Goal: Task Accomplishment & Management: Use online tool/utility

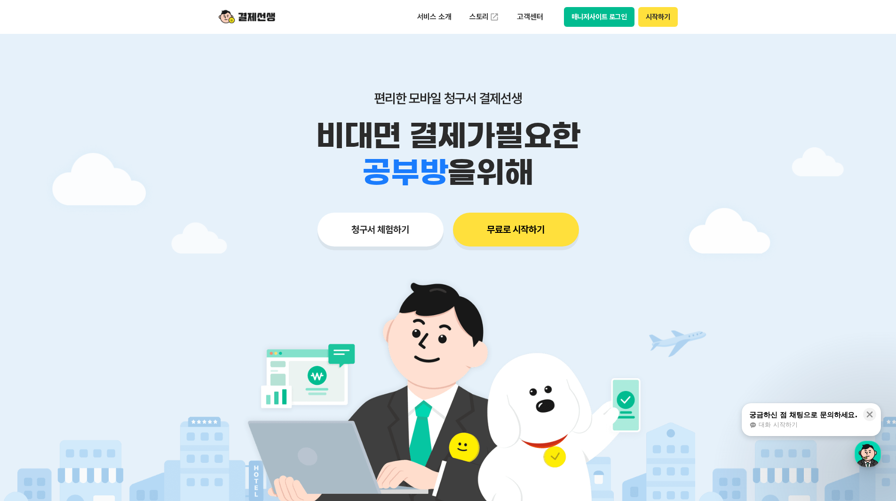
drag, startPoint x: 286, startPoint y: 122, endPoint x: 658, endPoint y: 176, distance: 375.7
click at [658, 176] on div "비대면 결제가 필요한 학원 공부방 호텔 쇼핑몰 병원 배달 보험사 항공사 골프장 을 위해" at bounding box center [447, 154] width 481 height 73
click at [658, 174] on div "학원 공부방 호텔 쇼핑몰 병원 배달 보험사 항공사 골프장 을 위해" at bounding box center [447, 172] width 481 height 37
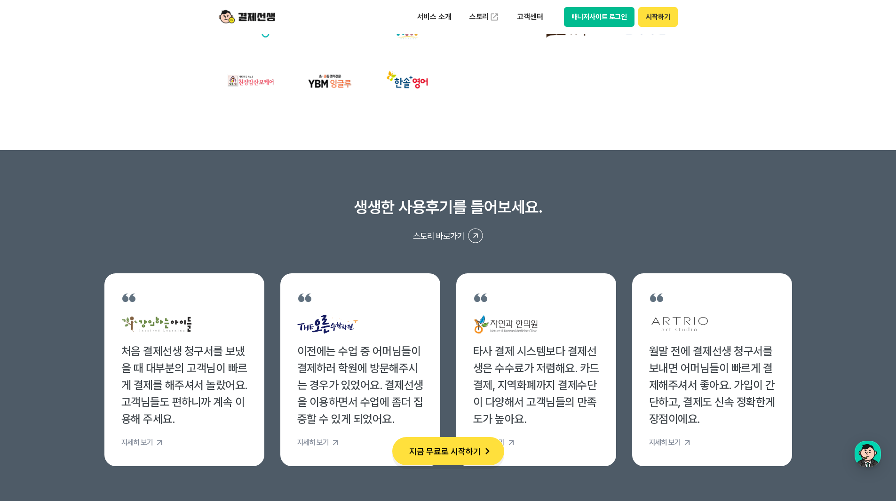
scroll to position [3620, 0]
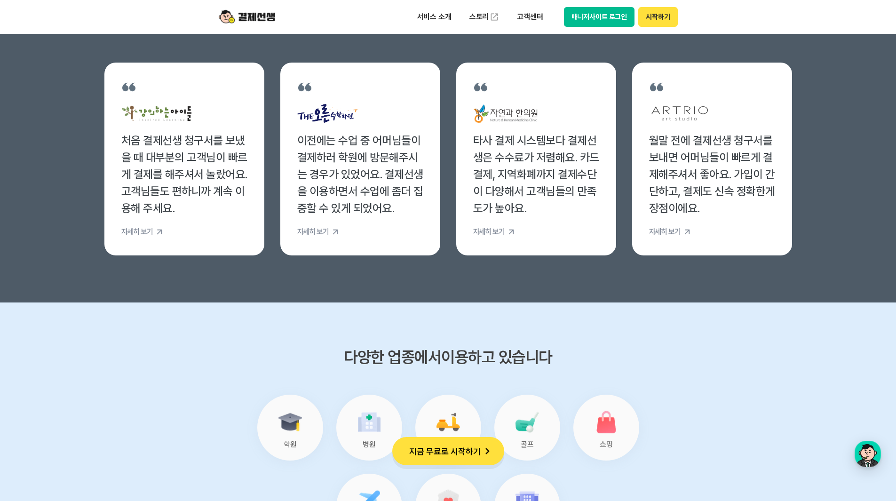
click at [459, 460] on button "지금 무료로 시작하기" at bounding box center [448, 451] width 112 height 28
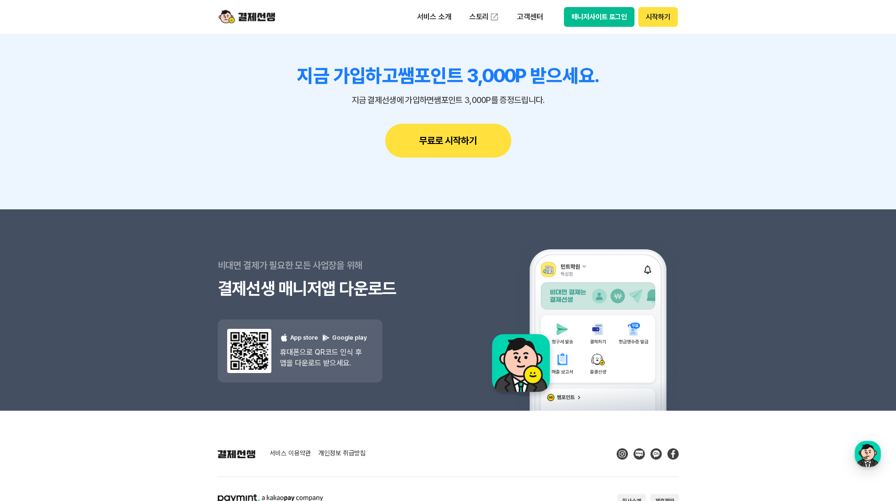
scroll to position [8350, 0]
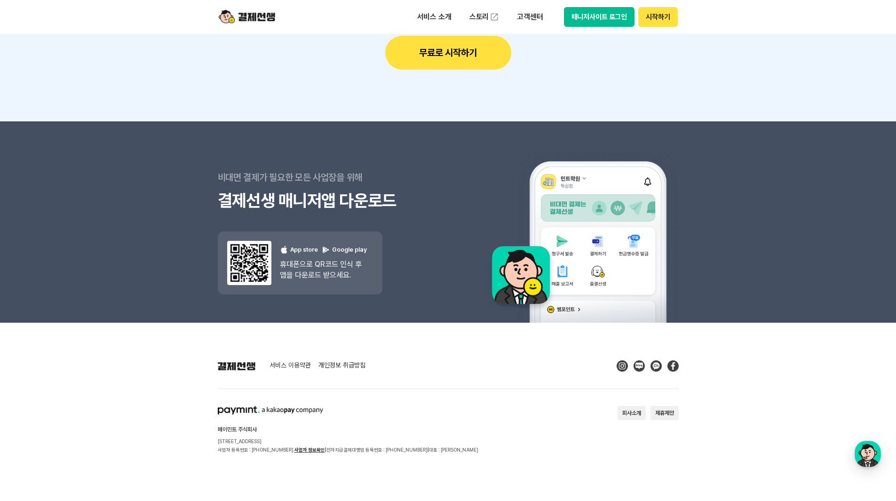
click at [465, 56] on button "무료로 시작하기" at bounding box center [448, 53] width 126 height 34
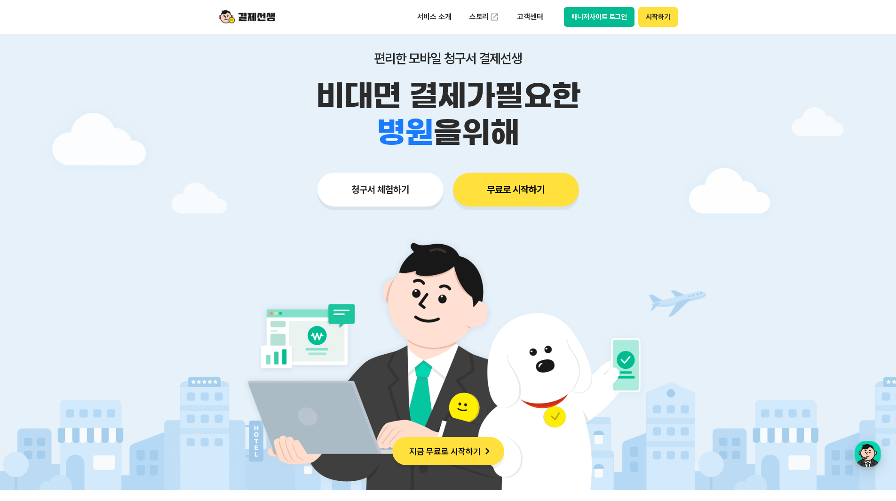
scroll to position [0, 0]
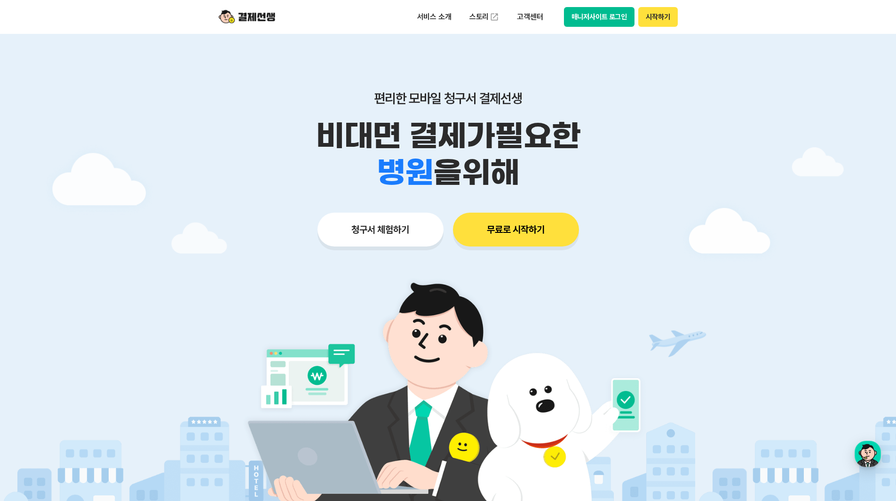
click at [582, 175] on div "학원 공부방 호텔 쇼핑몰 병원 배달 보험사 항공사 골프장 을 위해" at bounding box center [447, 172] width 481 height 37
click at [374, 225] on button "청구서 체험하기" at bounding box center [380, 229] width 126 height 34
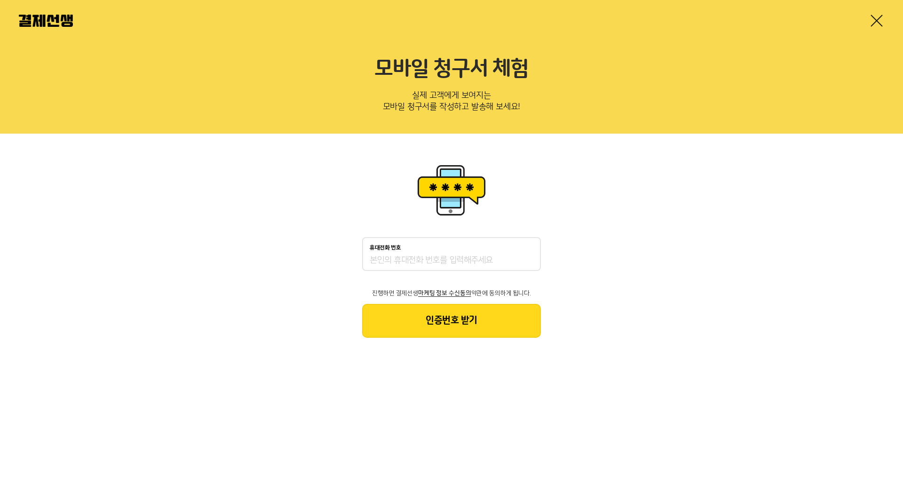
click at [428, 261] on input "휴대전화 번호" at bounding box center [451, 260] width 164 height 11
type input "01052335523"
click at [423, 335] on button "인증번호 받기" at bounding box center [451, 321] width 179 height 34
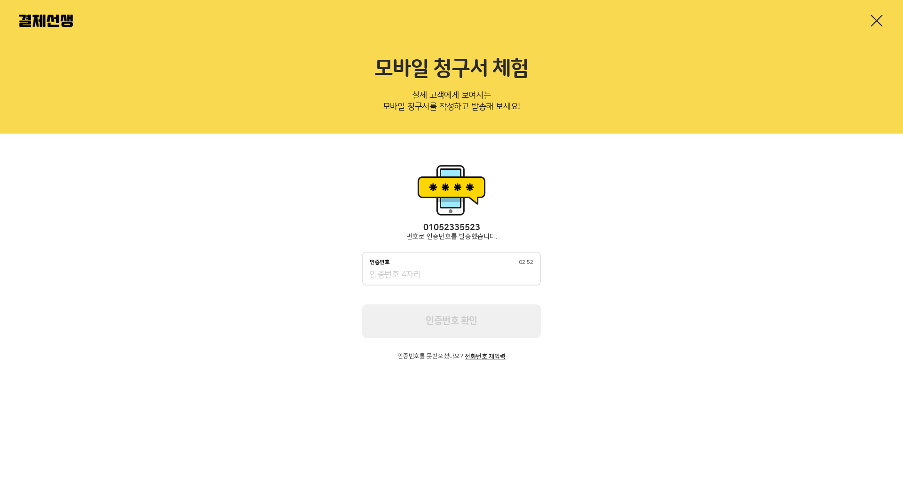
click at [426, 284] on div "인증번호 02:52" at bounding box center [451, 268] width 179 height 34
click at [423, 279] on input "인증번호 02:51" at bounding box center [451, 274] width 164 height 11
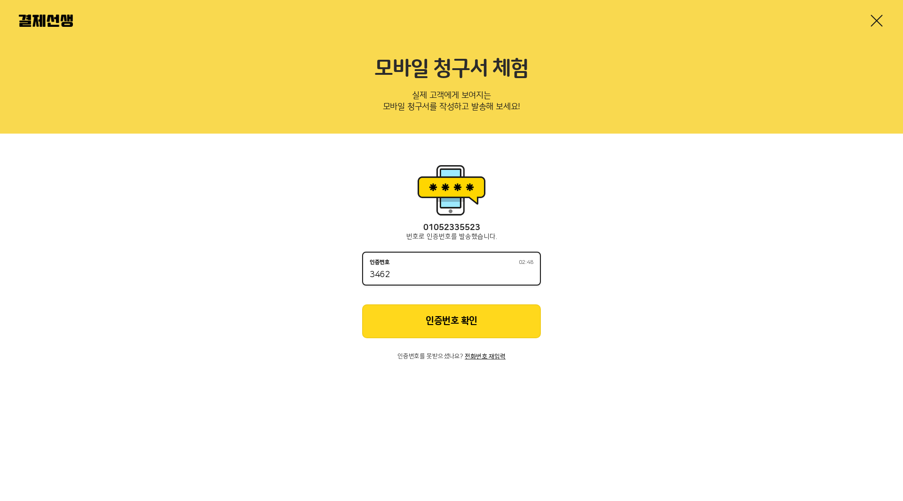
type input "3462"
click at [475, 317] on button "인증번호 확인" at bounding box center [451, 321] width 179 height 34
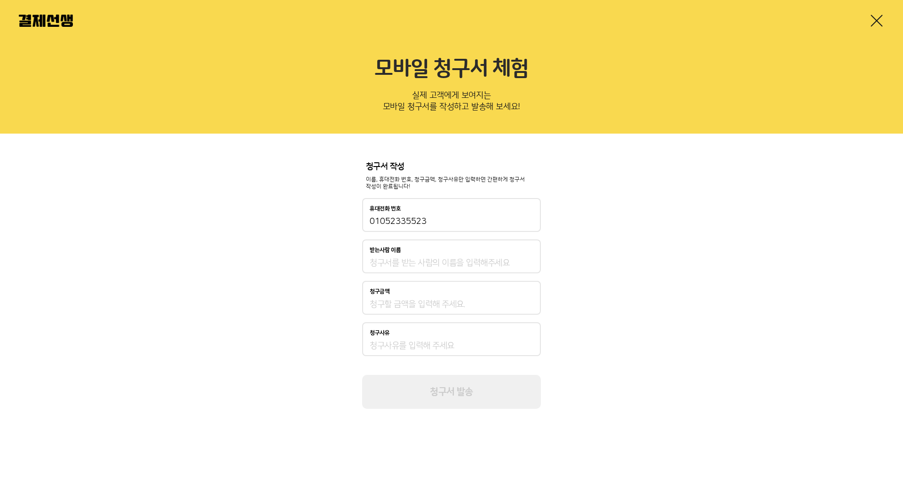
click at [436, 258] on input "받는사람 이름" at bounding box center [451, 262] width 164 height 11
type input "d"
type input "이"
type input "쿠키"
type input "1,000"
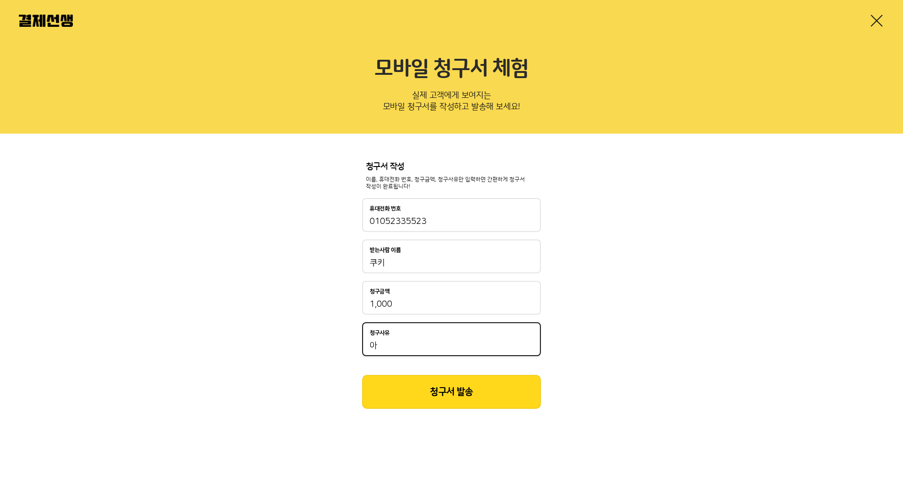
type input "아"
click at [447, 405] on button "청구서 발송" at bounding box center [451, 392] width 179 height 34
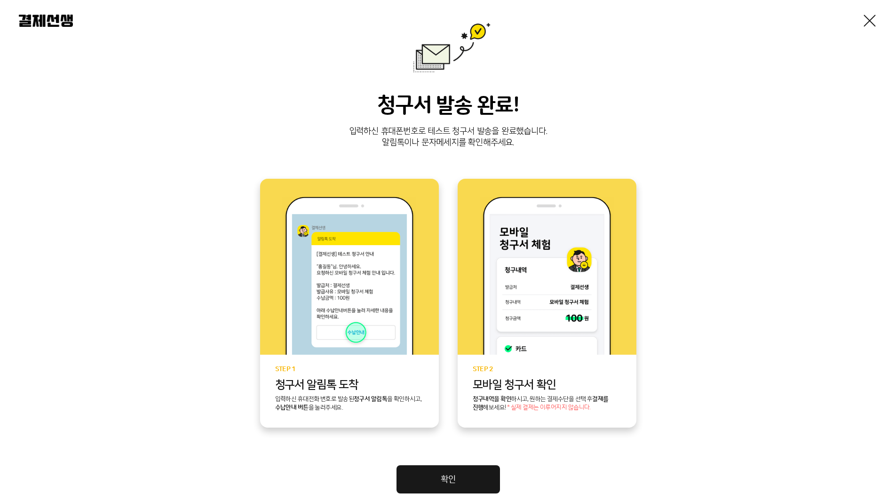
scroll to position [94, 0]
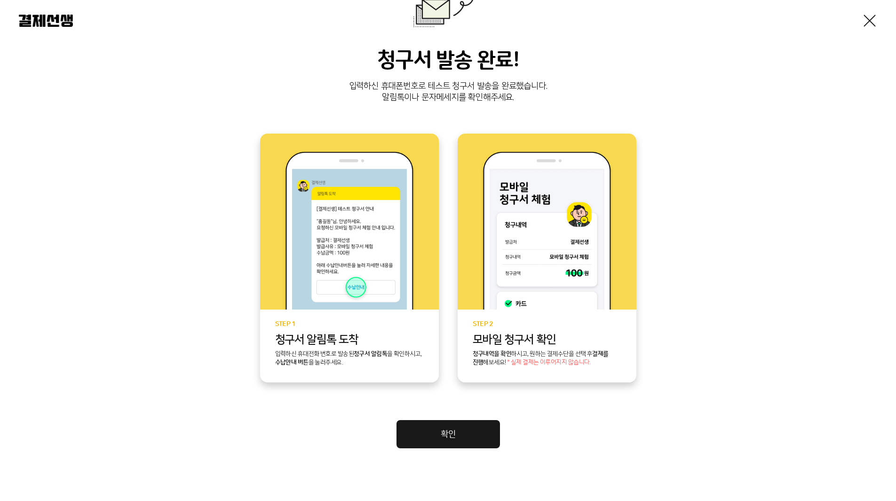
drag, startPoint x: 445, startPoint y: 407, endPoint x: 445, endPoint y: 415, distance: 7.5
click at [445, 415] on div "청구서 발송 완료! 입력하신 휴대폰번호로 테스트 청구서 발송을 완료했습니다. 알림톡이나 문자메세지를 확인해주세요. STEP 1 청구서 알림톡 …" at bounding box center [448, 212] width 858 height 471
click at [446, 424] on link "확인" at bounding box center [447, 434] width 103 height 28
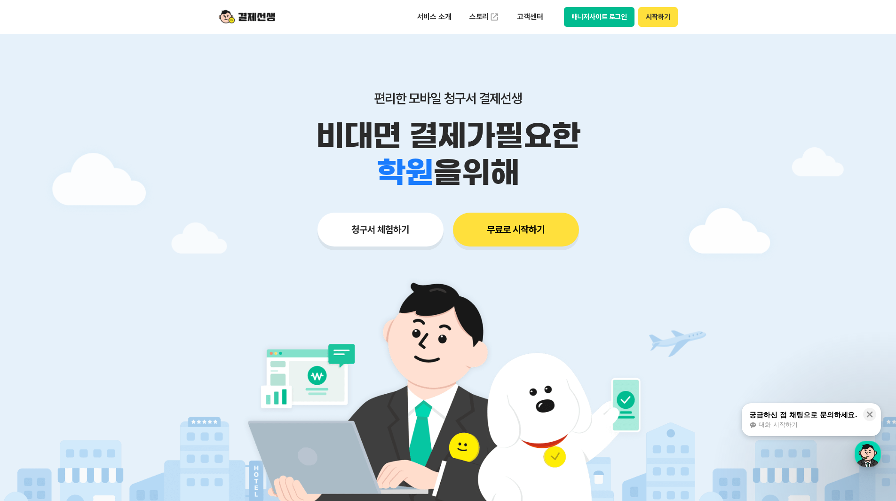
click at [531, 236] on button "무료로 시작하기" at bounding box center [516, 229] width 126 height 34
